Goal: Transaction & Acquisition: Purchase product/service

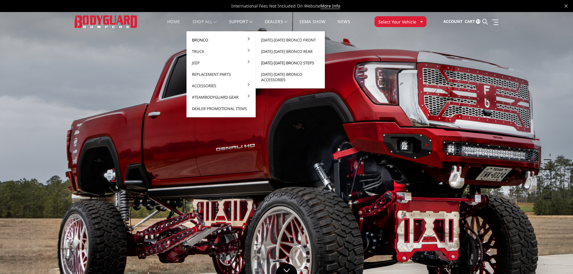
click at [295, 62] on link "[DATE]-[DATE] Bronco Steps" at bounding box center [290, 62] width 64 height 11
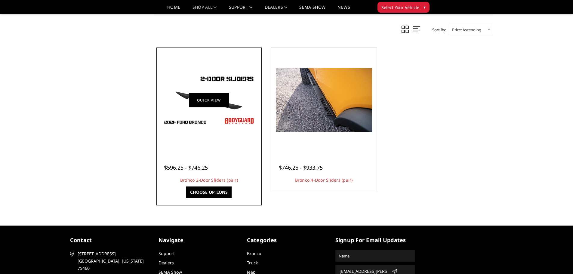
scroll to position [271, 0]
click at [212, 191] on link "Choose Options" at bounding box center [208, 191] width 45 height 11
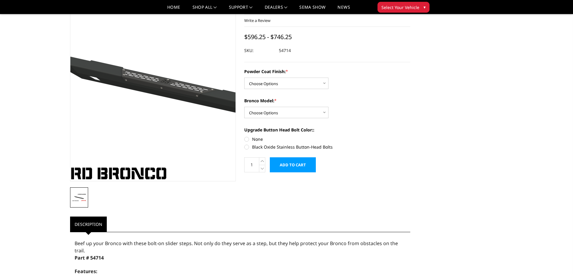
scroll to position [30, 0]
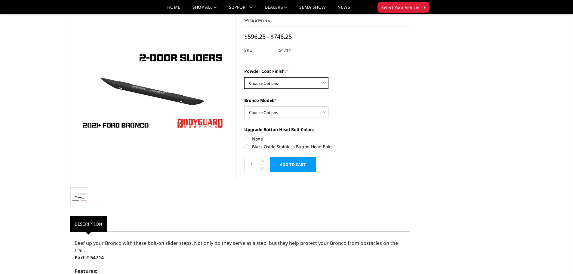
click at [305, 84] on select "Choose Options Bare Metal Textured Black Powder Coat" at bounding box center [286, 82] width 84 height 11
select select "4282"
click at [244, 77] on select "Choose Options Bare Metal Textured Black Powder Coat" at bounding box center [286, 82] width 84 height 11
click at [294, 111] on select "Choose Options Base/Badlands/Wildtrak/etc. Raptor" at bounding box center [286, 111] width 84 height 11
select select "4084"
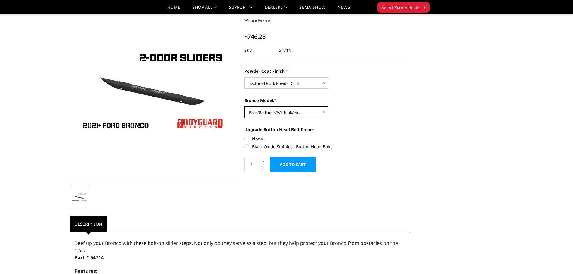
click at [244, 106] on select "Choose Options Base/Badlands/Wildtrak/etc. Raptor" at bounding box center [286, 111] width 84 height 11
click at [248, 146] on label "Black Oxide Stainless Button-Head Bolts" at bounding box center [327, 146] width 166 height 6
click at [410, 136] on input "Black Oxide Stainless Button-Head Bolts" at bounding box center [410, 136] width 0 height 0
radio input "true"
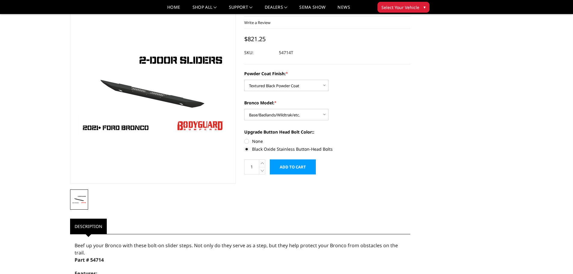
scroll to position [0, 0]
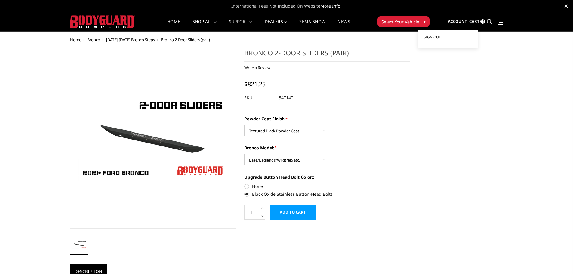
click at [432, 37] on span "Sign out" at bounding box center [432, 37] width 17 height 5
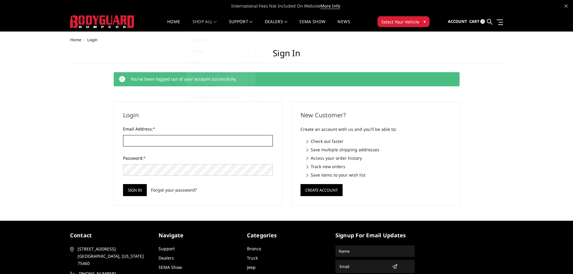
type input "AMASTERS@BOZARD.COM"
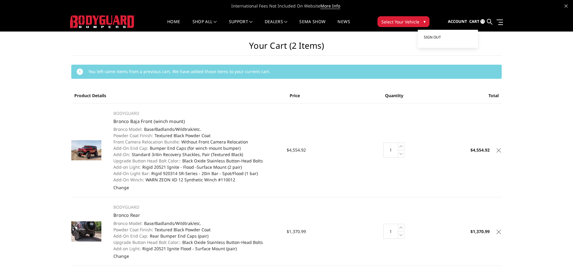
click at [437, 36] on span "Sign out" at bounding box center [432, 37] width 17 height 5
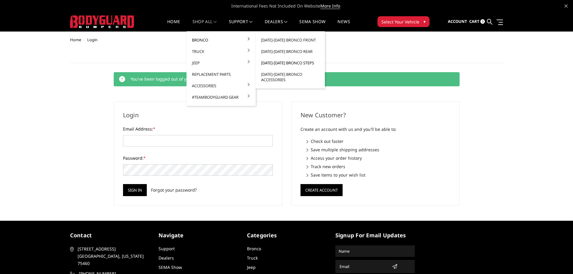
click at [282, 63] on link "[DATE]-[DATE] Bronco Steps" at bounding box center [290, 62] width 64 height 11
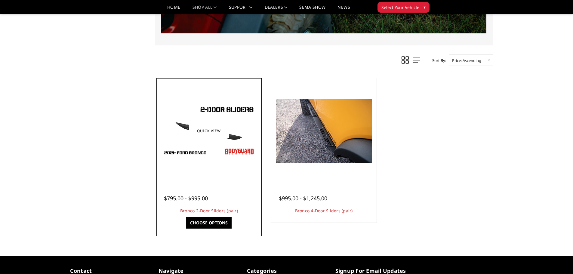
scroll to position [240, 0]
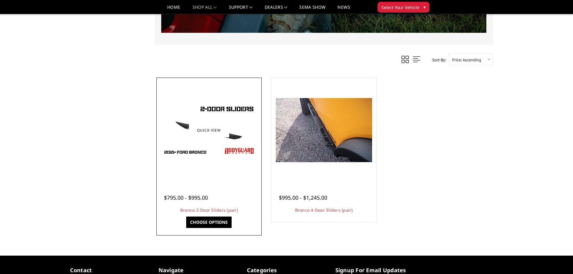
click at [206, 222] on link "Choose Options" at bounding box center [208, 221] width 45 height 11
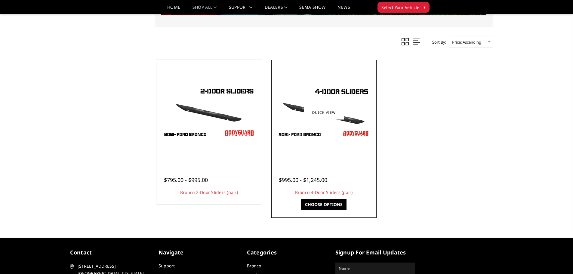
scroll to position [240, 0]
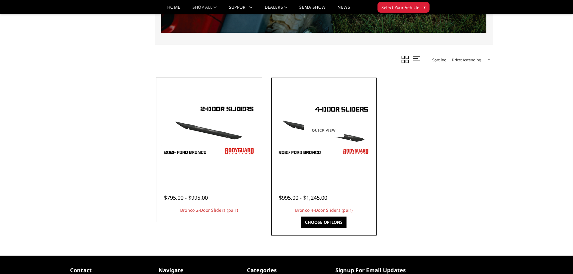
click at [329, 223] on link "Choose Options" at bounding box center [323, 221] width 45 height 11
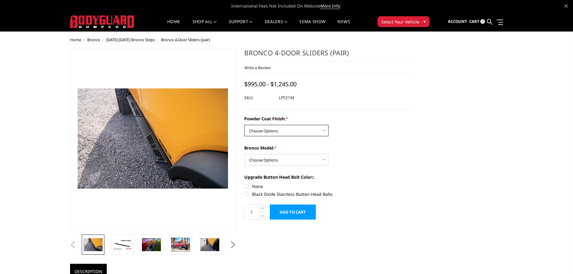
click at [298, 131] on select "Choose Options Bare Metal Textured Black Powder Coat" at bounding box center [286, 130] width 84 height 11
select select "4055"
click at [244, 125] on select "Choose Options Bare Metal Textured Black Powder Coat" at bounding box center [286, 130] width 84 height 11
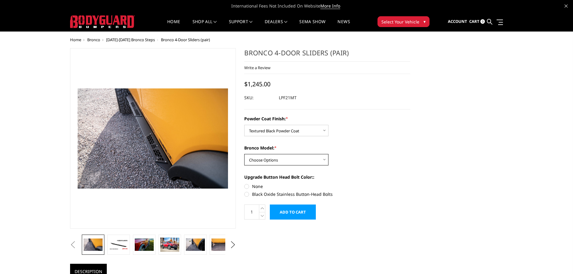
click at [273, 157] on select "Choose Options Base/Badlands/Wildtrak/etc. Raptor" at bounding box center [286, 159] width 84 height 11
select select "4050"
click at [244, 154] on select "Choose Options Base/Badlands/Wildtrak/etc. Raptor" at bounding box center [286, 159] width 84 height 11
click at [247, 194] on label "Black Oxide Stainless Button-Head Bolts" at bounding box center [327, 194] width 166 height 6
click at [410, 183] on input "Black Oxide Stainless Button-Head Bolts" at bounding box center [410, 183] width 0 height 0
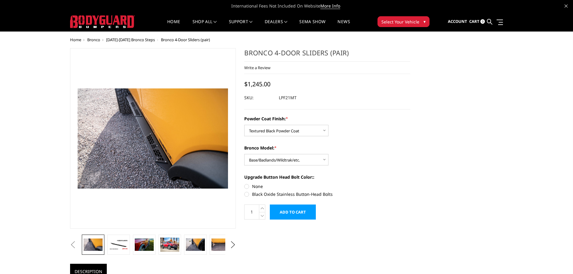
radio input "true"
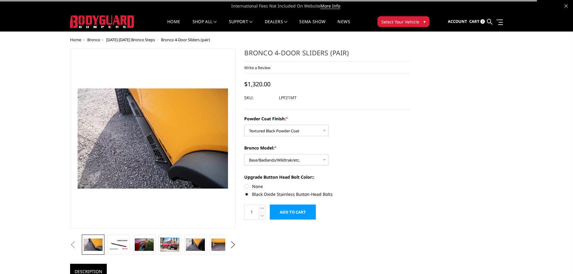
click at [293, 209] on input "Add to Cart" at bounding box center [293, 211] width 46 height 15
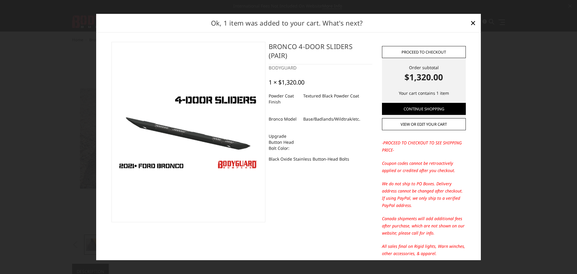
click at [422, 52] on link "Proceed to checkout" at bounding box center [424, 52] width 84 height 12
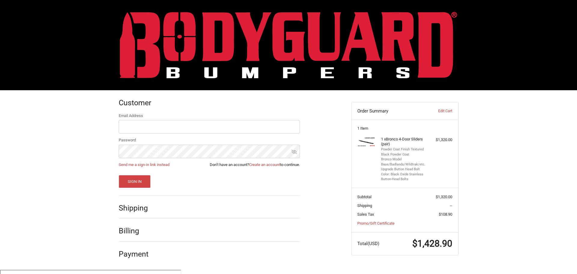
click at [153, 207] on h2 "Shipping" at bounding box center [136, 207] width 35 height 9
click at [139, 181] on button "Sign In" at bounding box center [135, 181] width 32 height 13
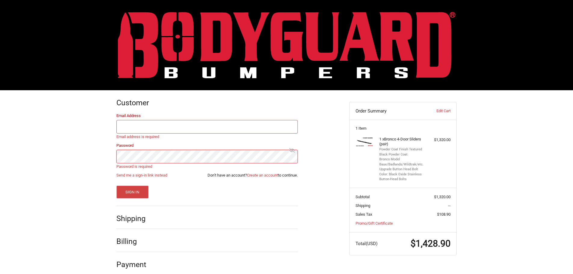
type input "AMASTERS@BOZARD.COM"
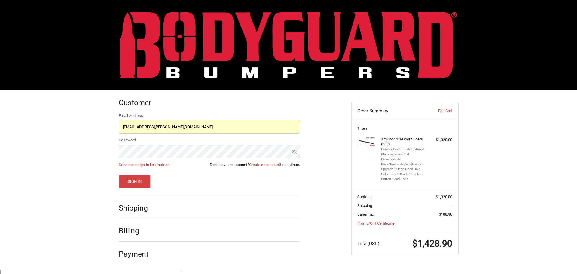
click at [324, 134] on div "Customer Returning Customer Email Address AMASTERS@BOZARD.COM Password Send me …" at bounding box center [230, 177] width 233 height 174
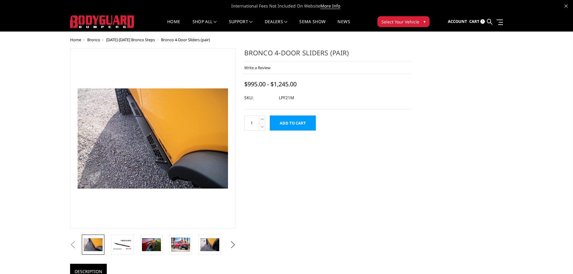
select select "4055"
select select "4050"
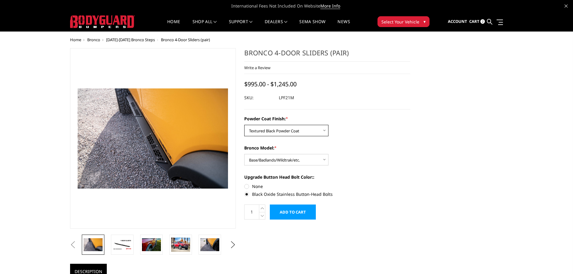
click at [294, 130] on select "Choose Options Bare Metal Textured Black Powder Coat" at bounding box center [286, 130] width 84 height 11
click at [244, 125] on select "Choose Options Bare Metal Textured Black Powder Coat" at bounding box center [286, 130] width 84 height 11
click at [281, 160] on select "Choose Options Base/Badlands/Wildtrak/etc. Raptor" at bounding box center [286, 159] width 84 height 11
click at [244, 154] on select "Choose Options Base/Badlands/Wildtrak/etc. Raptor" at bounding box center [286, 159] width 84 height 11
click at [290, 131] on select "Choose Options Bare Metal Textured Black Powder Coat" at bounding box center [286, 130] width 84 height 11
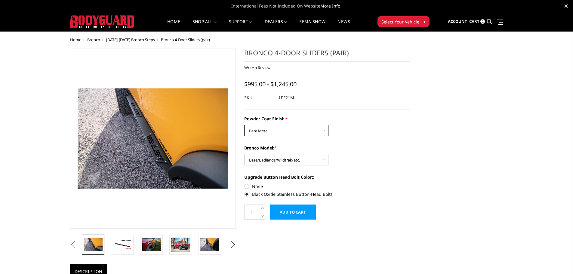
click at [244, 125] on select "Choose Options Bare Metal Textured Black Powder Coat" at bounding box center [286, 130] width 84 height 11
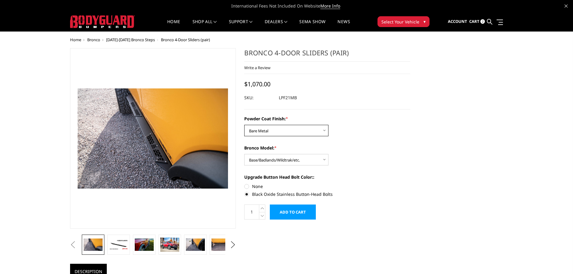
click at [287, 130] on select "Choose Options Bare Metal Textured Black Powder Coat" at bounding box center [286, 130] width 84 height 11
select select "4055"
click at [244, 125] on select "Choose Options Bare Metal Textured Black Powder Coat" at bounding box center [286, 130] width 84 height 11
click at [280, 160] on select "Choose Options Base/Badlands/Wildtrak/etc. Raptor" at bounding box center [286, 159] width 84 height 11
click at [244, 154] on select "Choose Options Base/Badlands/Wildtrak/etc. Raptor" at bounding box center [286, 159] width 84 height 11
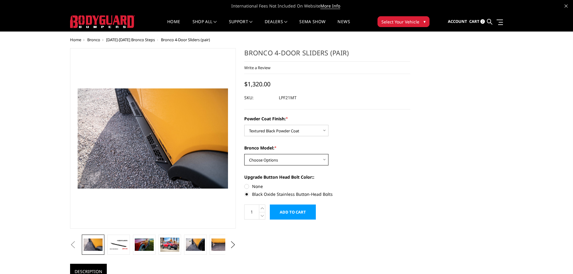
click at [283, 161] on select "Choose Options Base/Badlands/Wildtrak/etc. Raptor" at bounding box center [286, 159] width 84 height 11
select select "4050"
click at [244, 154] on select "Choose Options Base/Badlands/Wildtrak/etc. Raptor" at bounding box center [286, 159] width 84 height 11
click at [474, 21] on span "Cart" at bounding box center [474, 21] width 10 height 5
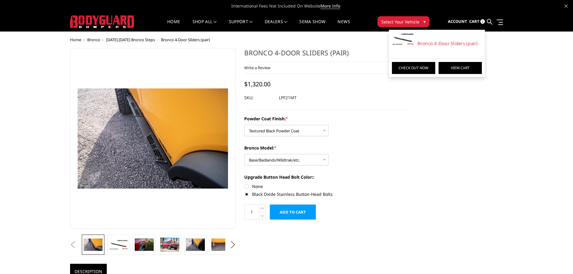
click at [473, 64] on link "View Cart" at bounding box center [459, 68] width 43 height 12
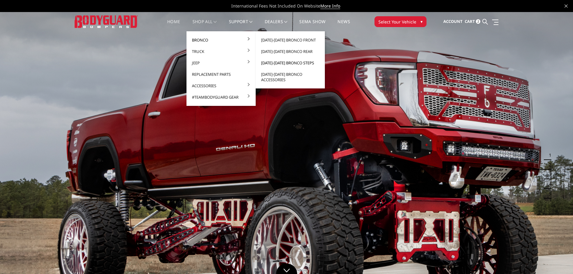
click at [291, 63] on link "[DATE]-[DATE] Bronco Steps" at bounding box center [290, 62] width 64 height 11
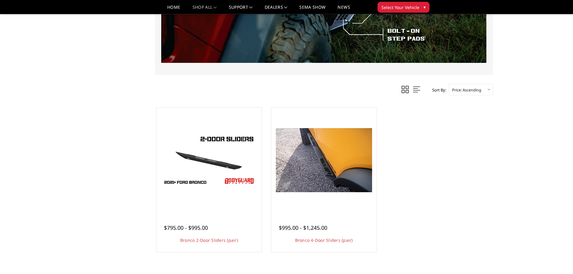
scroll to position [210, 0]
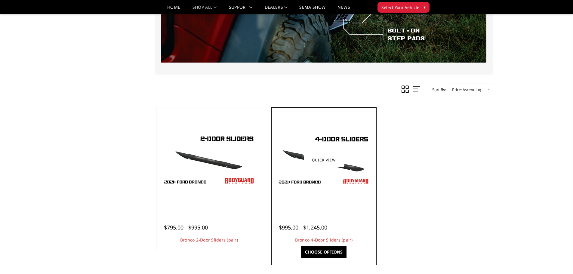
click at [327, 253] on link "Choose Options" at bounding box center [323, 251] width 45 height 11
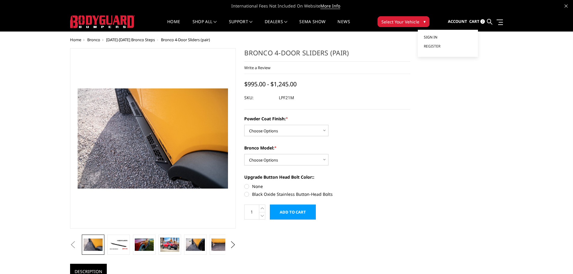
click at [437, 38] on span "Sign in" at bounding box center [431, 37] width 14 height 5
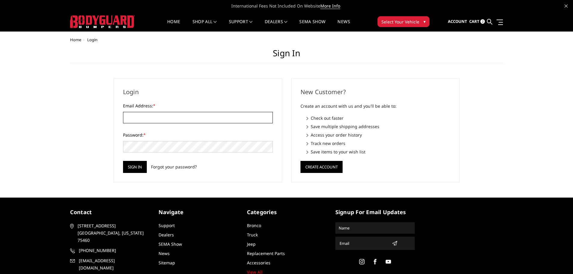
type input "AMASTERS@BOZARD.COM"
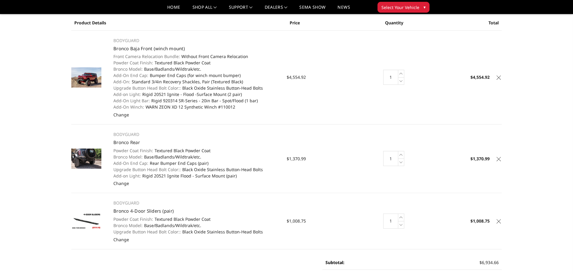
scroll to position [61, 0]
click at [499, 79] on icon at bounding box center [498, 78] width 4 height 4
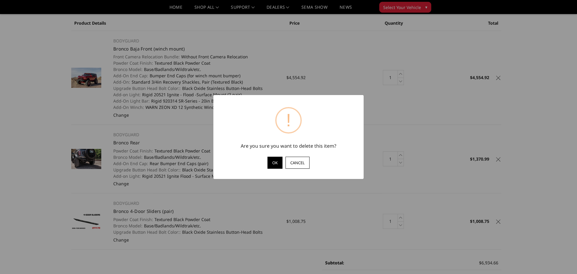
click at [276, 163] on button "OK" at bounding box center [275, 163] width 15 height 12
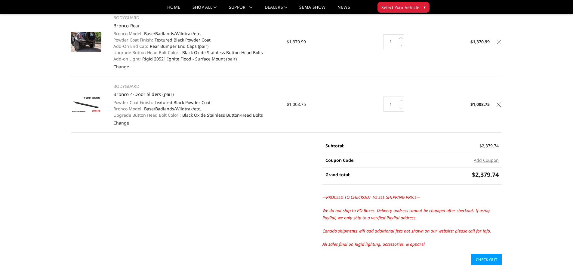
click at [499, 41] on icon at bounding box center [498, 42] width 4 height 4
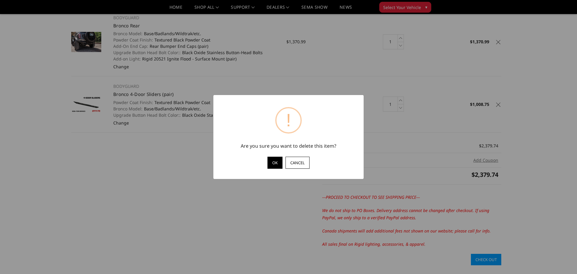
click at [276, 161] on button "OK" at bounding box center [275, 163] width 15 height 12
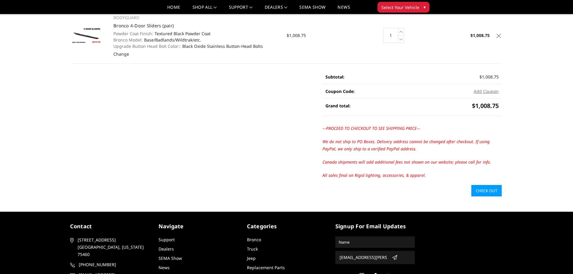
click at [484, 193] on link "Check out" at bounding box center [486, 190] width 30 height 11
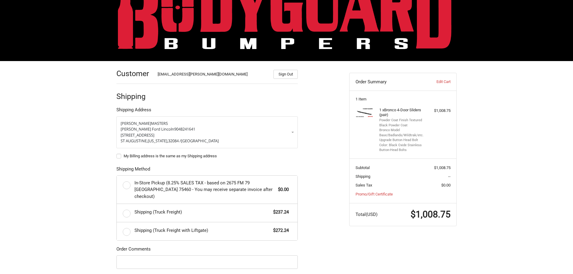
scroll to position [29, 0]
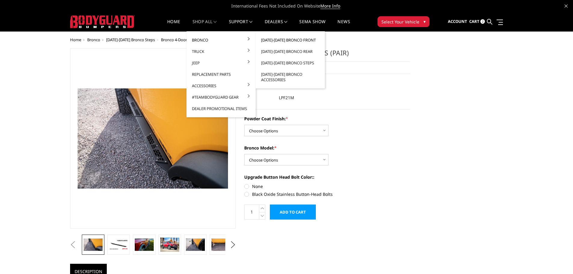
click at [301, 41] on link "2021-2025 Bronco Front" at bounding box center [290, 39] width 64 height 11
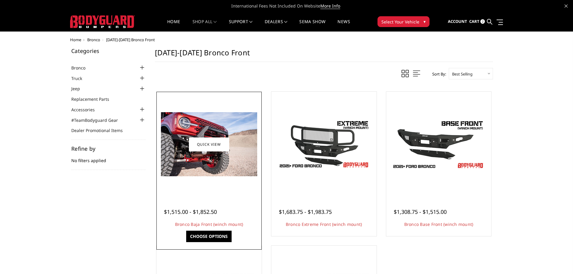
click at [212, 236] on link "Choose Options" at bounding box center [208, 236] width 45 height 11
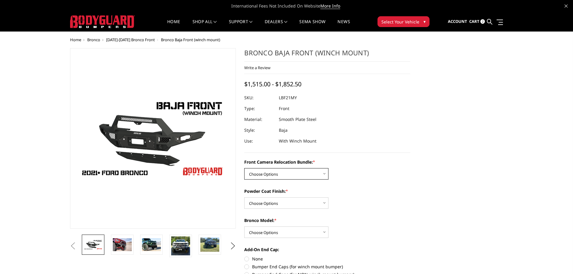
click at [289, 172] on select "Choose Options Without Front Camera Relocation With Front Camera Relocation (Ha…" at bounding box center [286, 173] width 84 height 11
select select "4017"
click at [244, 168] on select "Choose Options Without Front Camera Relocation With Front Camera Relocation (Ha…" at bounding box center [286, 173] width 84 height 11
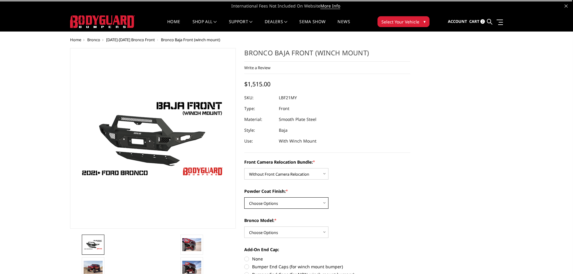
click at [291, 202] on select "Choose Options Textured Black Powder Coat Bare Metal" at bounding box center [286, 202] width 84 height 11
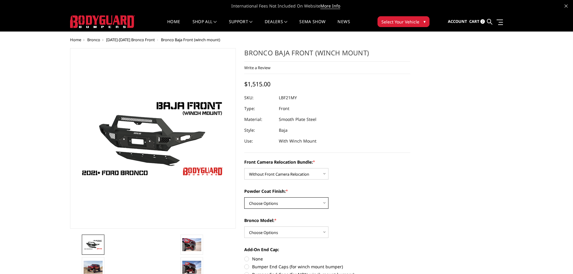
select select "4015"
click at [244, 197] on select "Choose Options Textured Black Powder Coat Bare Metal" at bounding box center [286, 202] width 84 height 11
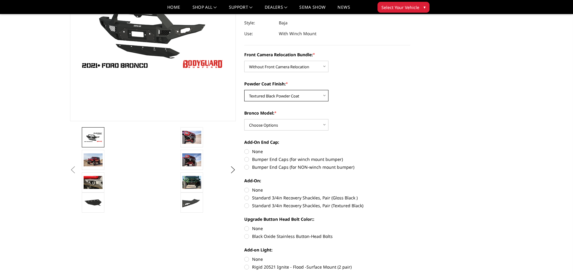
scroll to position [90, 0]
click at [289, 123] on select "Choose Options Raptor Base/Badlands/Wildtrak/etc." at bounding box center [286, 124] width 84 height 11
select select "4012"
click at [244, 119] on select "Choose Options Raptor Base/Badlands/Wildtrak/etc." at bounding box center [286, 124] width 84 height 11
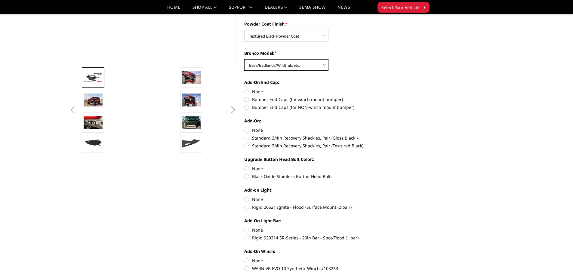
scroll to position [150, 0]
click at [247, 99] on label "Bumper End Caps (for winch mount bumper)" at bounding box center [327, 99] width 166 height 6
click at [410, 88] on input "Bumper End Caps (for winch mount bumper)" at bounding box center [410, 88] width 0 height 0
radio input "true"
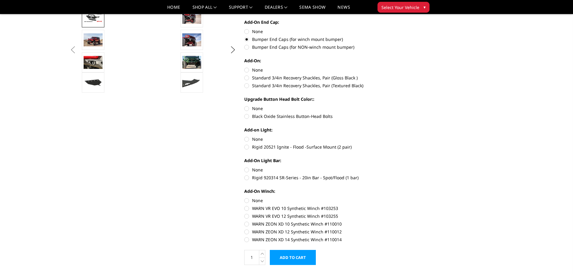
scroll to position [210, 0]
click at [248, 87] on label "Standard 3/4in Recovery Shackles, Pair (Textured Black)" at bounding box center [327, 85] width 166 height 6
click at [410, 75] on input "Standard 3/4in Recovery Shackles, Pair (Textured Black)" at bounding box center [410, 74] width 0 height 0
radio input "true"
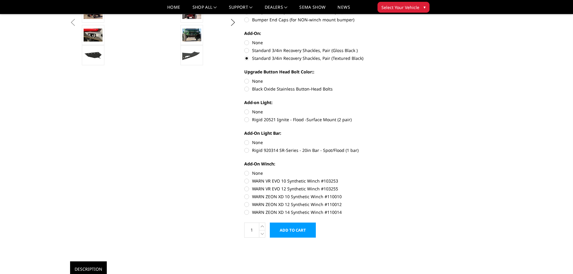
click at [248, 90] on label "Black Oxide Stainless Button-Head Bolts" at bounding box center [327, 89] width 166 height 6
click at [410, 78] on input "Black Oxide Stainless Button-Head Bolts" at bounding box center [410, 78] width 0 height 0
radio input "true"
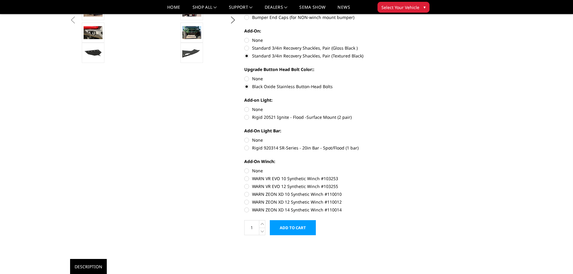
scroll to position [240, 0]
click at [246, 116] on label "Rigid 20521 Ignite - Flood -Surface Mount (2 pair)" at bounding box center [327, 117] width 166 height 6
click at [410, 106] on input "Rigid 20521 Ignite - Flood -Surface Mount (2 pair)" at bounding box center [410, 106] width 0 height 0
radio input "true"
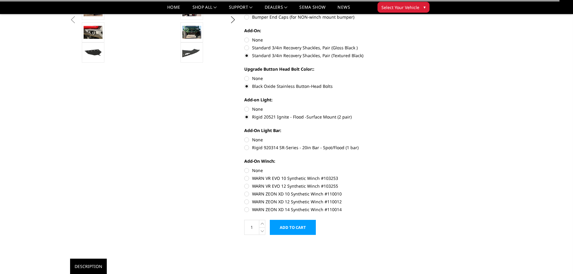
click at [249, 149] on label "Rigid 920314 SR-Series - 20in Bar - Spot/Flood (1 bar)" at bounding box center [327, 147] width 166 height 6
click at [410, 137] on input "Rigid 920314 SR-Series - 20in Bar - Spot/Flood (1 bar)" at bounding box center [410, 136] width 0 height 0
radio input "true"
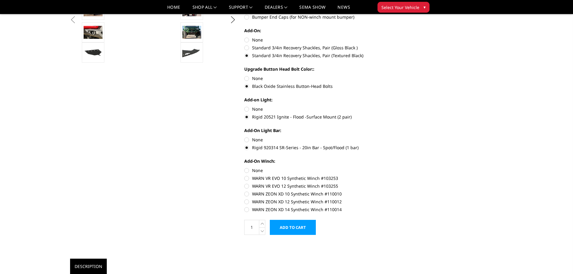
click at [249, 201] on label "WARN ZEON XD 12 Synthetic Winch #110012" at bounding box center [327, 201] width 166 height 6
click at [410, 191] on input "WARN ZEON XD 12 Synthetic Winch #110012" at bounding box center [410, 191] width 0 height 0
radio input "true"
click at [292, 228] on input "Add to Cart" at bounding box center [293, 227] width 46 height 15
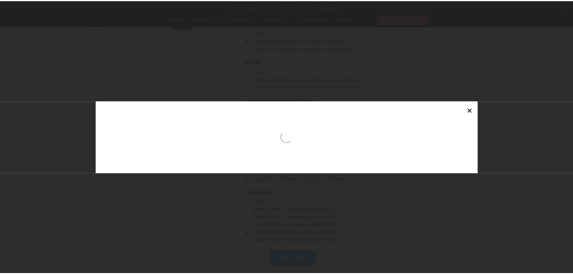
scroll to position [242, 0]
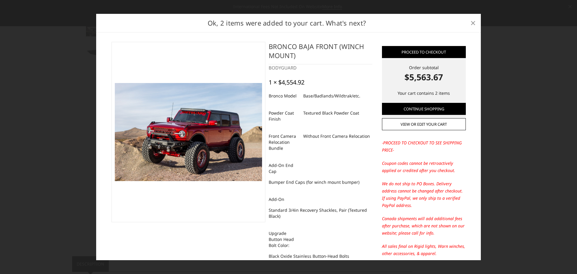
click at [473, 22] on span "×" at bounding box center [472, 22] width 5 height 13
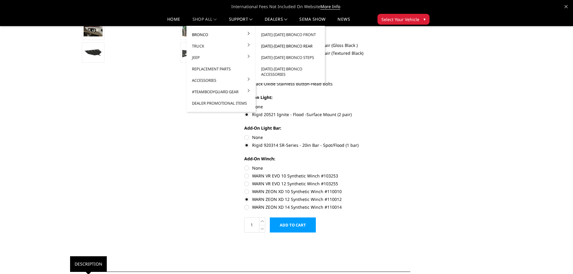
click at [287, 45] on link "2021-2025 Bronco Rear" at bounding box center [290, 45] width 64 height 11
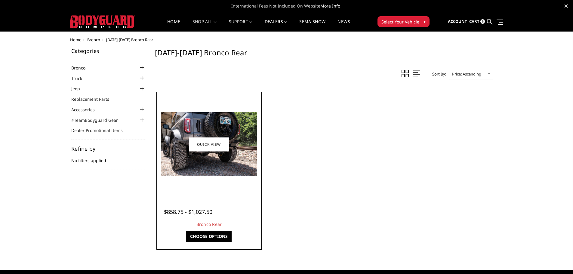
click at [212, 236] on link "Choose Options" at bounding box center [208, 236] width 45 height 11
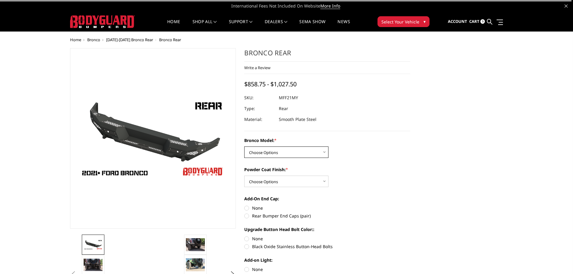
click at [314, 149] on select "Choose Options Base/Badlands/Wildtrak/etc. Raptor" at bounding box center [286, 151] width 84 height 11
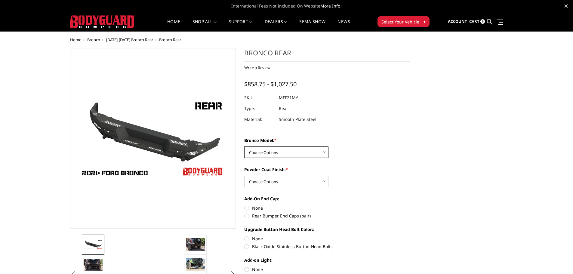
select select "4024"
click at [244, 146] on select "Choose Options Base/Badlands/Wildtrak/etc. Raptor" at bounding box center [286, 151] width 84 height 11
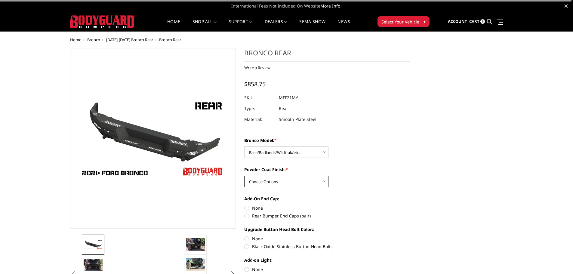
click at [309, 178] on select "Choose Options Bare Metal Textured Black Powder Coat" at bounding box center [286, 181] width 84 height 11
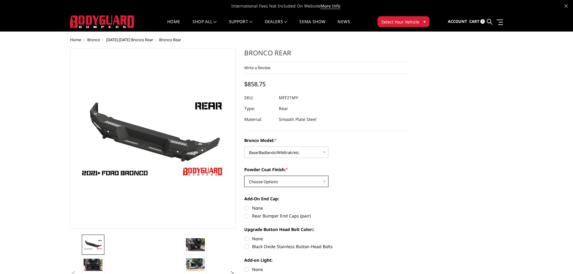
select select "4027"
click at [244, 176] on select "Choose Options Bare Metal Textured Black Powder Coat" at bounding box center [286, 181] width 84 height 11
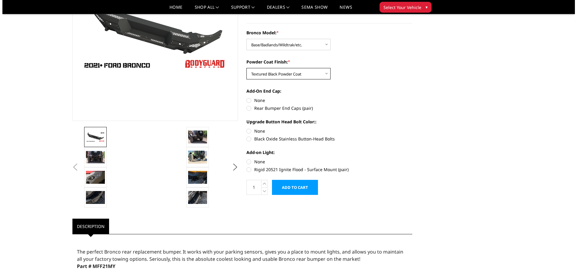
scroll to position [90, 0]
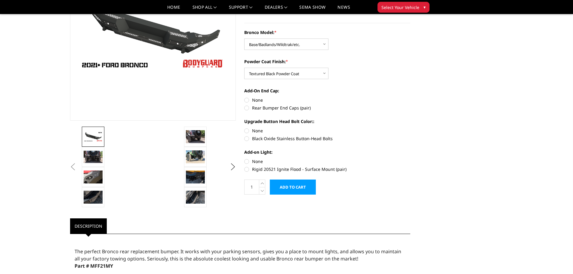
click at [250, 108] on label "Rear Bumper End Caps (pair)" at bounding box center [327, 108] width 166 height 6
click at [410, 97] on input "Rear Bumper End Caps (pair)" at bounding box center [410, 97] width 0 height 0
radio input "true"
click at [247, 138] on label "Black Oxide Stainless Button-Head Bolts" at bounding box center [327, 138] width 166 height 6
click at [410, 128] on input "Black Oxide Stainless Button-Head Bolts" at bounding box center [410, 127] width 0 height 0
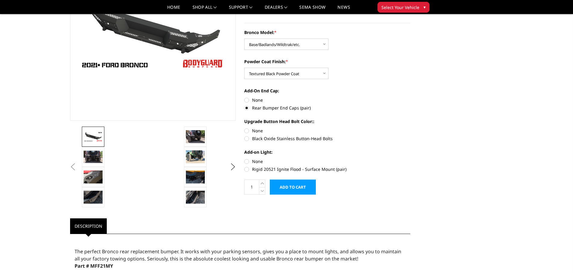
radio input "true"
click at [246, 168] on label "Rigid 20521 Ignite Flood - Surface Mount (pair)" at bounding box center [327, 169] width 166 height 6
click at [410, 158] on input "Rigid 20521 Ignite Flood - Surface Mount (pair)" at bounding box center [410, 158] width 0 height 0
radio input "true"
click at [286, 186] on input "Add to Cart" at bounding box center [293, 186] width 46 height 15
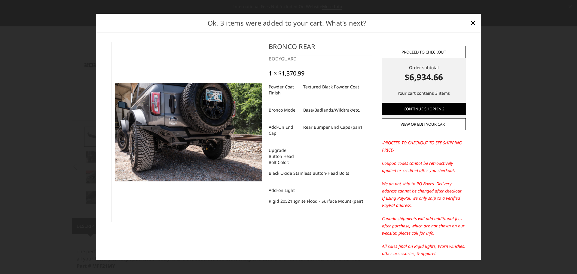
click at [422, 50] on link "Proceed to checkout" at bounding box center [424, 52] width 84 height 12
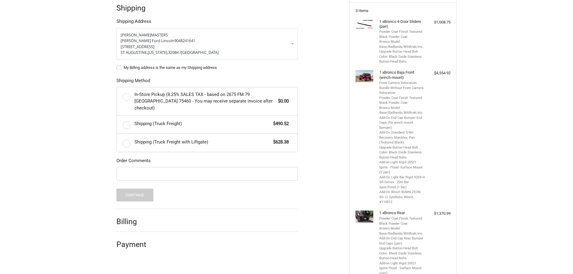
scroll to position [118, 0]
